Goal: Information Seeking & Learning: Find specific fact

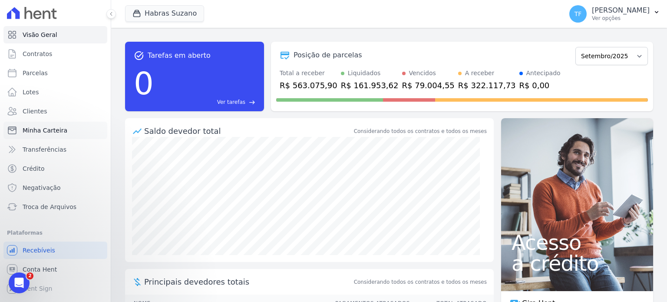
click at [54, 130] on span "Minha Carteira" at bounding box center [45, 130] width 45 height 9
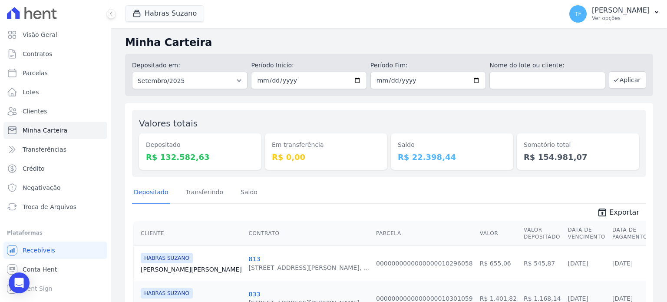
drag, startPoint x: 571, startPoint y: 155, endPoint x: 528, endPoint y: 157, distance: 42.6
click at [528, 157] on dd "R$ 154.981,07" at bounding box center [578, 157] width 109 height 12
click at [45, 210] on span "Troca de Arquivos" at bounding box center [50, 206] width 54 height 9
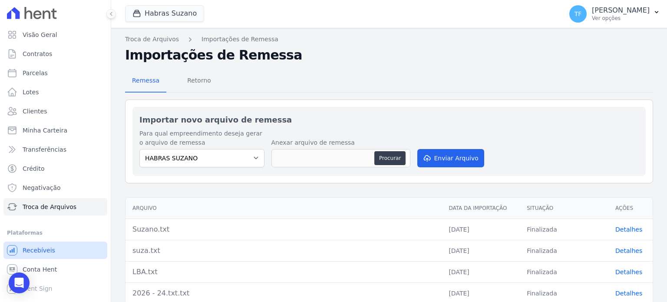
click at [52, 249] on link "Recebíveis" at bounding box center [55, 249] width 104 height 17
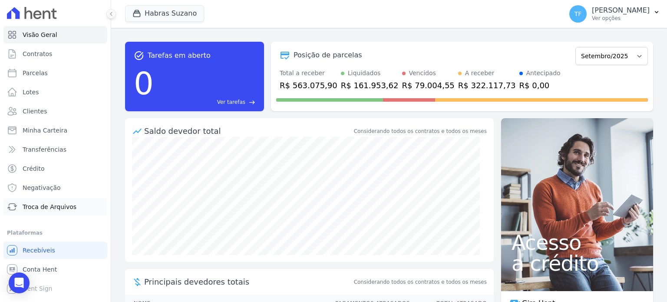
click at [60, 207] on span "Troca de Arquivos" at bounding box center [50, 206] width 54 height 9
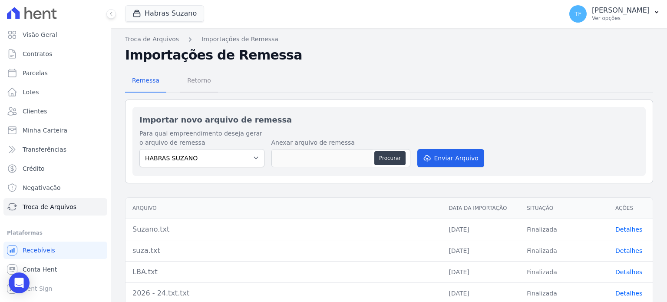
click at [212, 84] on link "Retorno" at bounding box center [199, 81] width 38 height 23
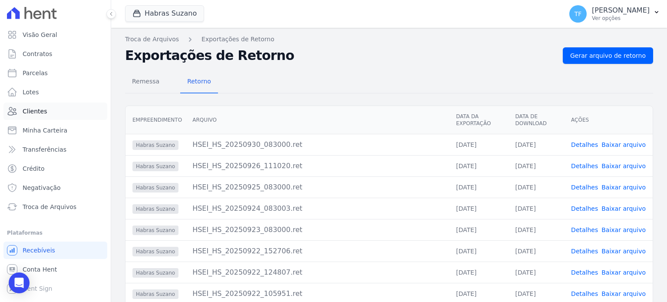
click at [45, 112] on link "Clientes" at bounding box center [55, 110] width 104 height 17
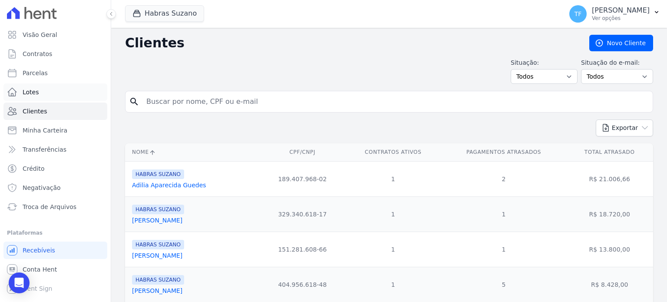
click at [30, 94] on span "Lotes" at bounding box center [31, 92] width 17 height 9
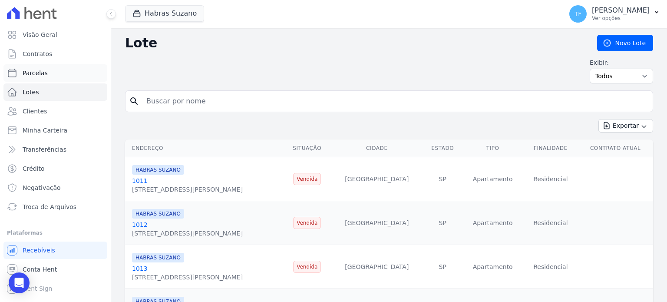
click at [28, 73] on span "Parcelas" at bounding box center [35, 73] width 25 height 9
select select
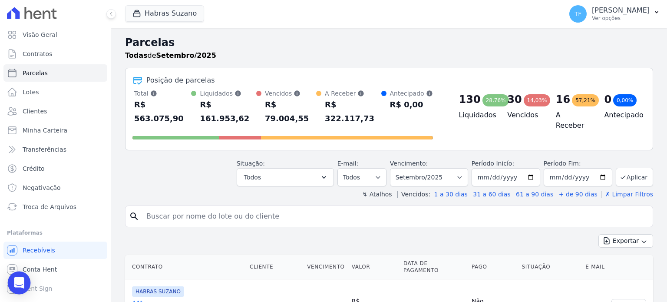
click at [20, 288] on div "Open Intercom Messenger" at bounding box center [19, 282] width 23 height 23
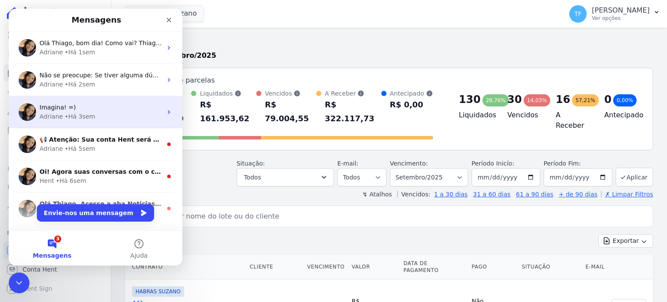
click at [112, 111] on div "Imagina! =)" at bounding box center [101, 107] width 122 height 9
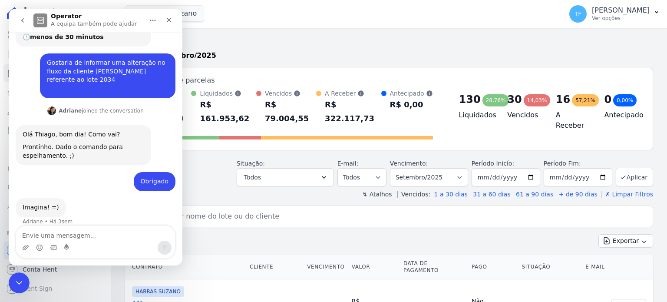
scroll to position [88, 0]
drag, startPoint x: 134, startPoint y: 74, endPoint x: 34, endPoint y: 49, distance: 103.4
click at [34, 53] on div "Gostaria de informar uma alteração no fluxo da cliente KATHLEEN GABRIELE XAVIER…" at bounding box center [96, 78] width 160 height 51
copy div "Gostaria de informar uma alteração no fluxo da cliente [PERSON_NAME] referente …"
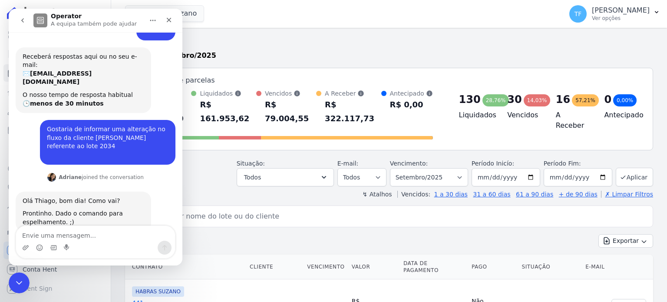
scroll to position [21, 0]
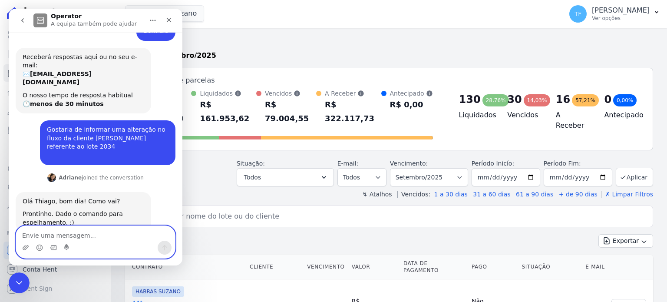
click at [62, 238] on textarea "Envie uma mensagem..." at bounding box center [95, 233] width 159 height 15
paste textarea "Gostaria de informar uma alteração no fluxo da cliente [PERSON_NAME] referente …"
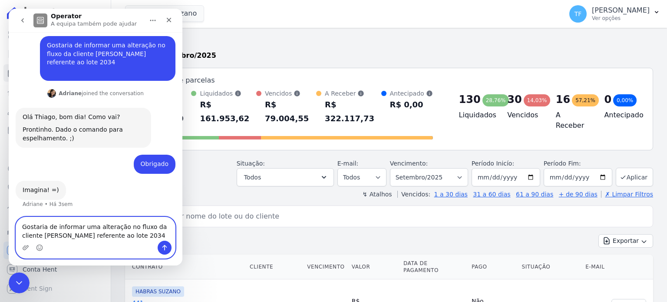
scroll to position [106, 0]
drag, startPoint x: 135, startPoint y: 227, endPoint x: 22, endPoint y: 224, distance: 113.0
click at [22, 224] on textarea "Gostaria de informar uma alteração no fluxo da cliente [PERSON_NAME] referente …" at bounding box center [95, 228] width 159 height 23
paste textarea "[PERSON_NAME]"
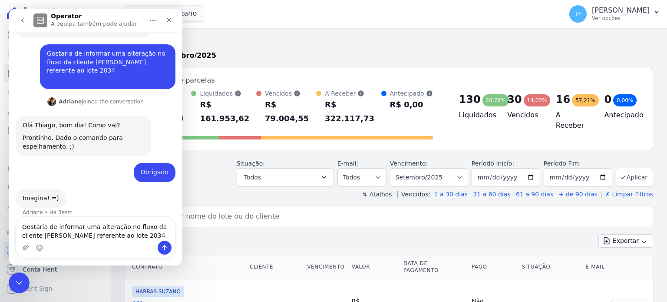
click at [261, 47] on h2 "Parcelas" at bounding box center [389, 43] width 528 height 16
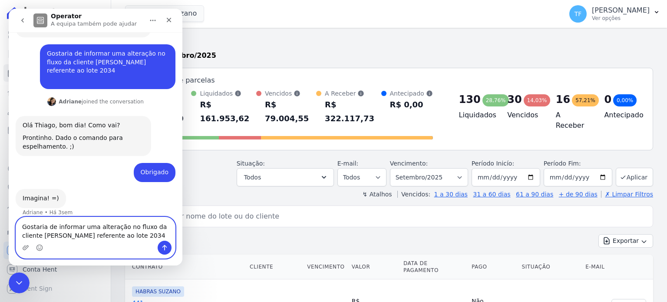
click at [105, 240] on textarea "Gostaria de informar uma alteração no fluxo da cliente [PERSON_NAME] referente …" at bounding box center [95, 228] width 159 height 23
drag, startPoint x: 106, startPoint y: 237, endPoint x: 166, endPoint y: 231, distance: 60.2
click at [166, 231] on textarea "Gostaria de informar uma alteração no fluxo da cliente [PERSON_NAME] referente …" at bounding box center [95, 228] width 159 height 23
type textarea "Gostaria de informar uma alteração no fluxo da cliente CRISTIAN SILVA DE CARVAL…"
click at [165, 251] on icon "Enviar mensagem…" at bounding box center [164, 247] width 7 height 7
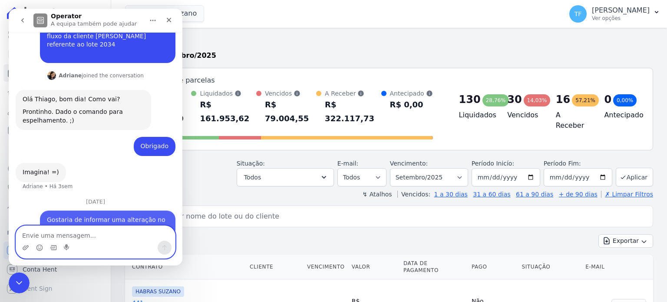
scroll to position [146, 0]
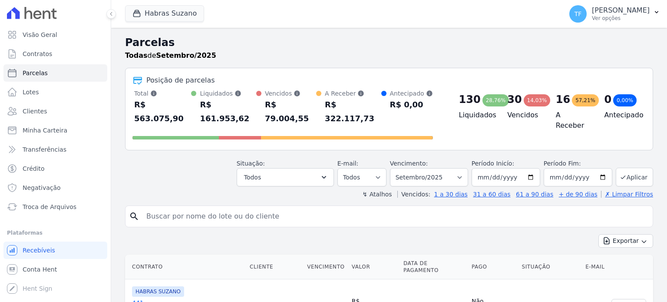
select select
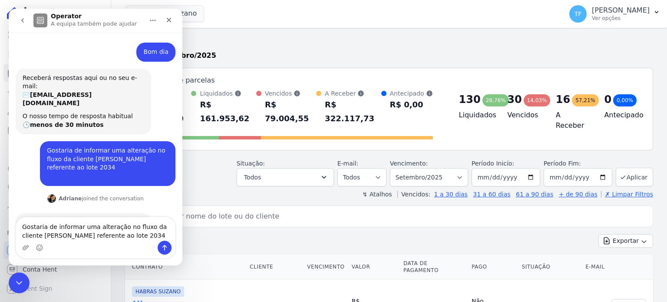
scroll to position [97, 0]
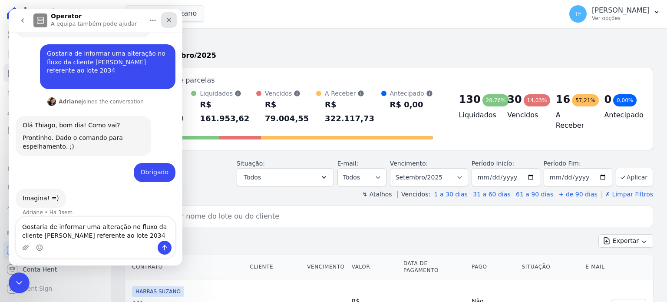
click at [166, 19] on icon "Fechar" at bounding box center [168, 20] width 7 height 7
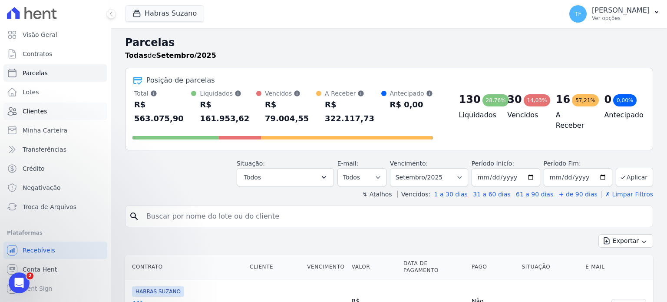
click at [40, 111] on span "Clientes" at bounding box center [35, 111] width 24 height 9
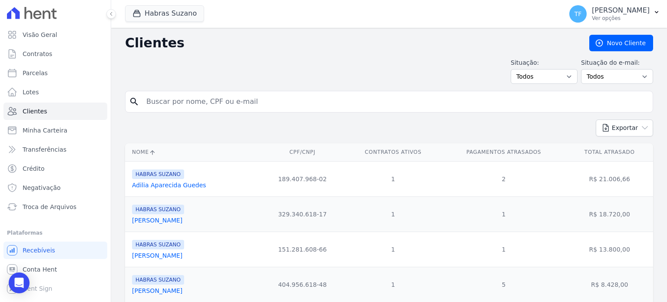
click at [214, 99] on input "search" at bounding box center [395, 101] width 508 height 17
paste input "[PERSON_NAME]"
type input "[PERSON_NAME]"
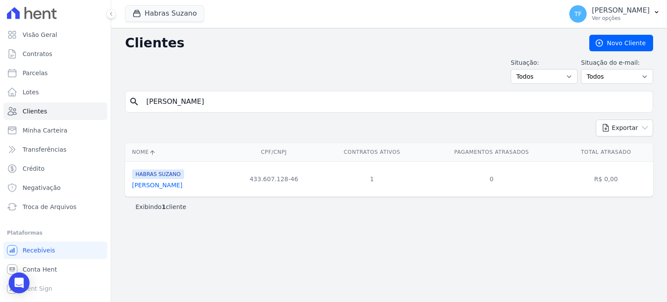
click at [182, 183] on link "[PERSON_NAME]" at bounding box center [157, 185] width 50 height 7
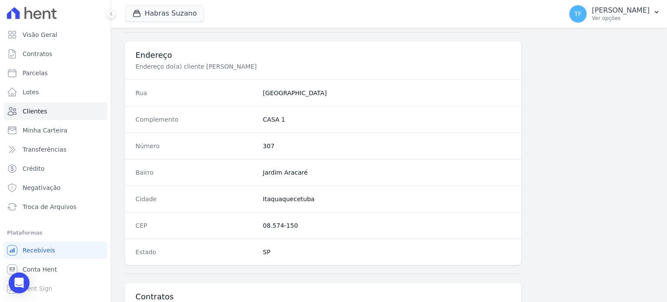
scroll to position [508, 0]
